Goal: Task Accomplishment & Management: Use online tool/utility

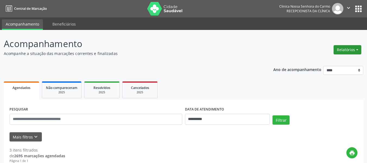
click at [357, 47] on button "Relatórios" at bounding box center [348, 49] width 28 height 9
click at [325, 61] on link "Agendamentos" at bounding box center [333, 62] width 58 height 8
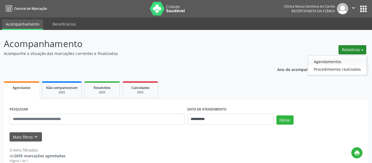
select select "*"
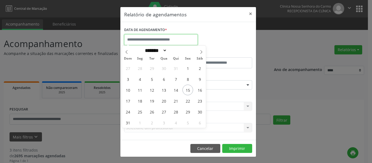
click at [165, 39] on input "text" at bounding box center [160, 39] width 73 height 11
click at [187, 89] on span "15" at bounding box center [187, 90] width 11 height 11
type input "**********"
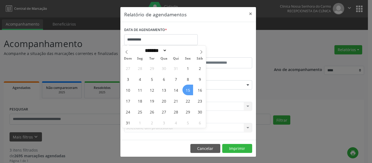
click at [187, 87] on span "15" at bounding box center [187, 90] width 11 height 11
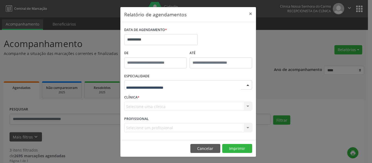
click at [187, 87] on div at bounding box center [188, 84] width 128 height 9
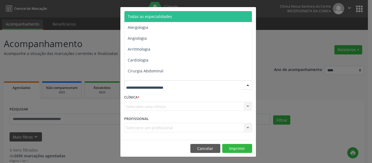
click at [198, 12] on span "Todas as especialidades" at bounding box center [188, 16] width 128 height 11
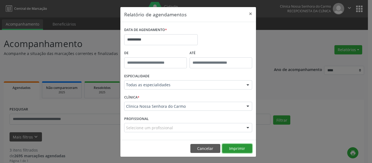
click at [234, 146] on button "Imprimir" at bounding box center [237, 148] width 30 height 9
